Goal: Communication & Community: Answer question/provide support

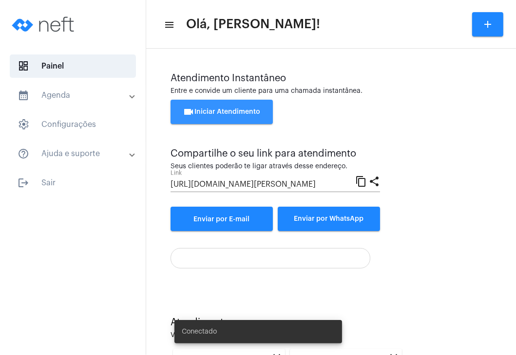
click at [231, 107] on button "videocam Iniciar Atendimento" at bounding box center [221, 112] width 102 height 24
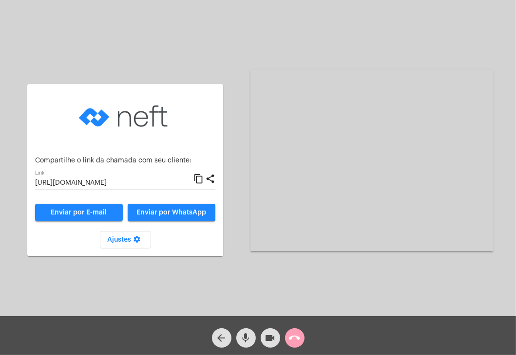
click at [294, 338] on mat-icon "call_end" at bounding box center [295, 338] width 12 height 12
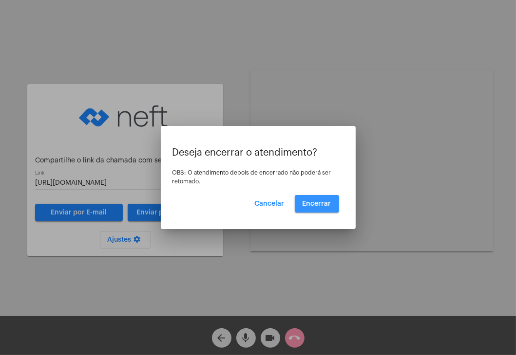
click at [318, 201] on span "Encerrar" at bounding box center [316, 204] width 29 height 7
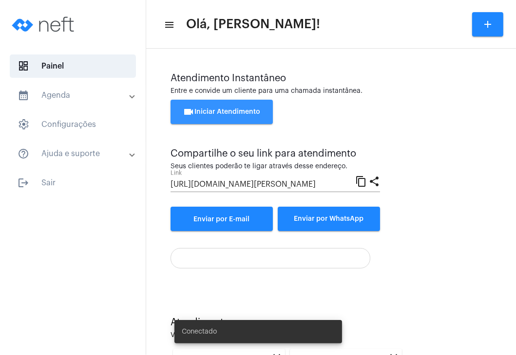
click at [260, 117] on button "videocam Iniciar Atendimento" at bounding box center [221, 112] width 102 height 24
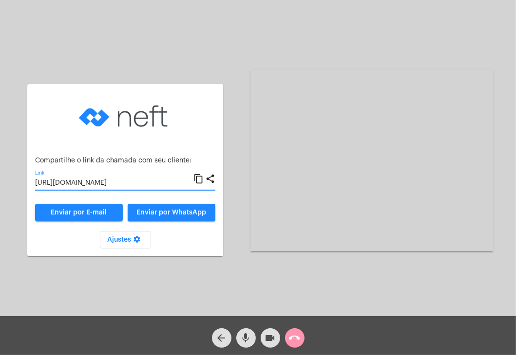
click at [140, 182] on input "[URL][DOMAIN_NAME]" at bounding box center [114, 184] width 158 height 8
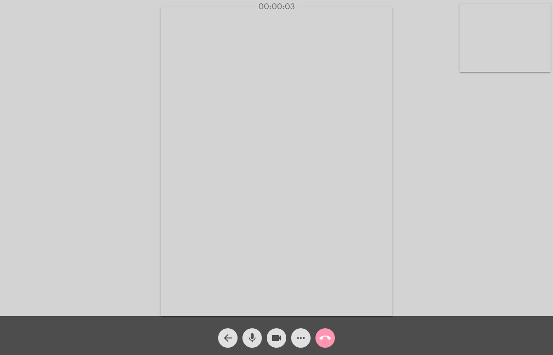
click at [488, 51] on video at bounding box center [505, 38] width 91 height 68
click at [338, 89] on video at bounding box center [342, 161] width 340 height 255
